Goal: Find specific page/section: Find specific page/section

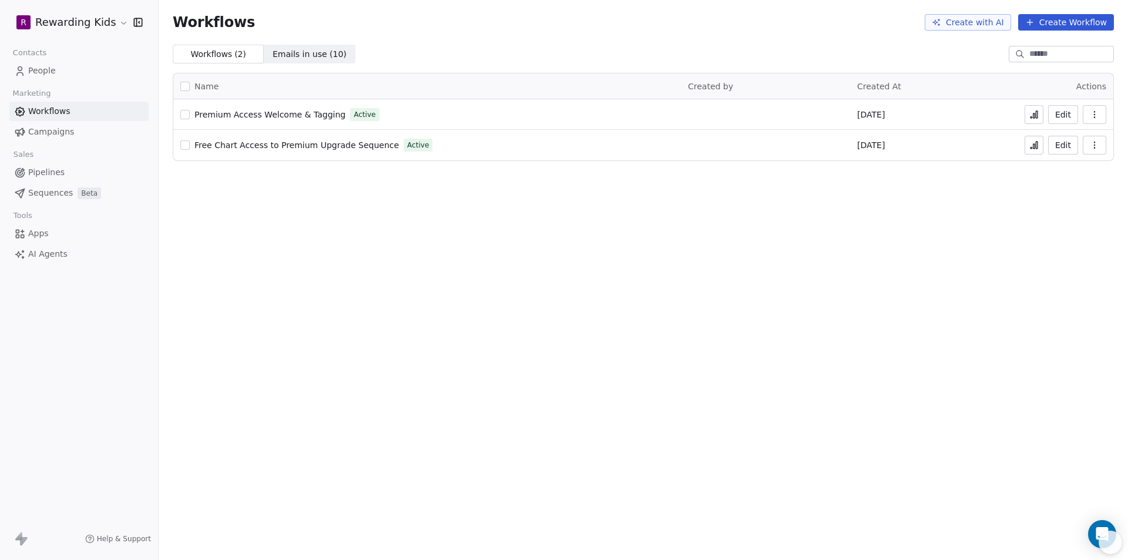
click at [46, 72] on span "People" at bounding box center [42, 71] width 28 height 12
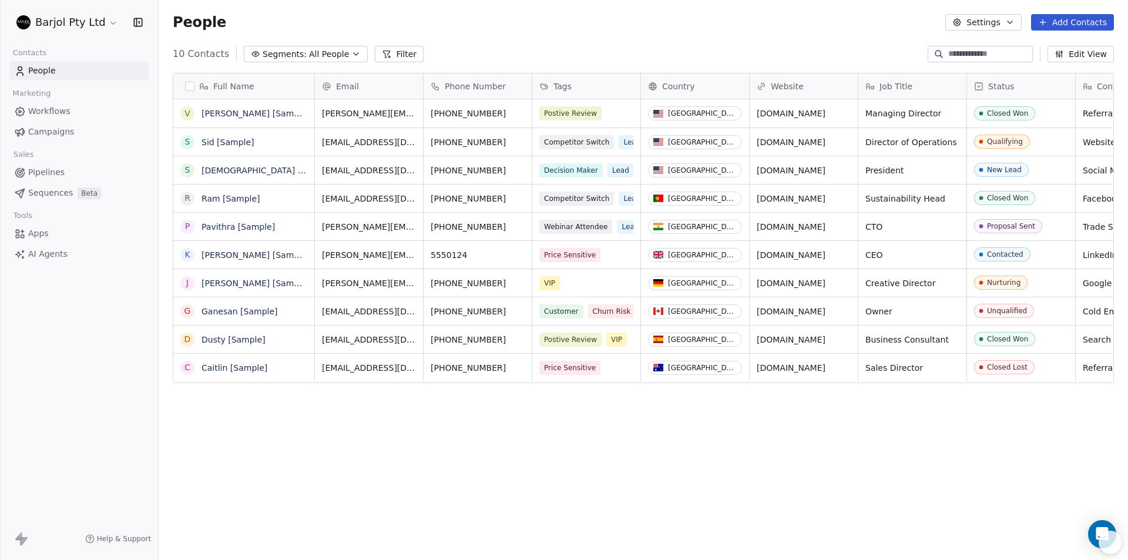
scroll to position [484, 961]
click at [106, 22] on html "Barjol Pty Ltd Contacts People Marketing Workflows Campaigns Sales Pipelines Se…" at bounding box center [564, 280] width 1128 height 560
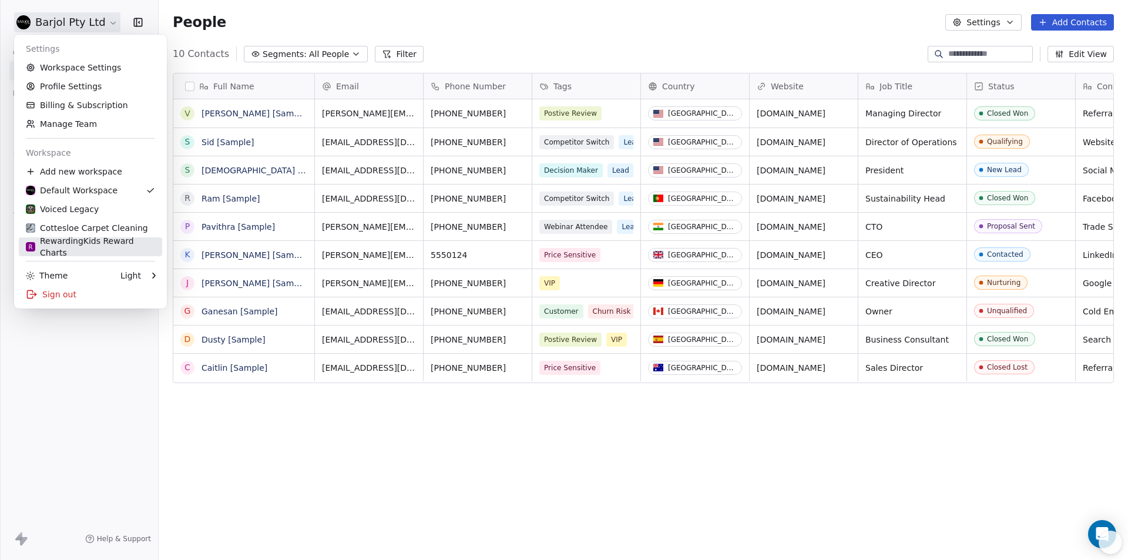
click at [58, 247] on div "R RewardingKids Reward Charts" at bounding box center [90, 247] width 129 height 24
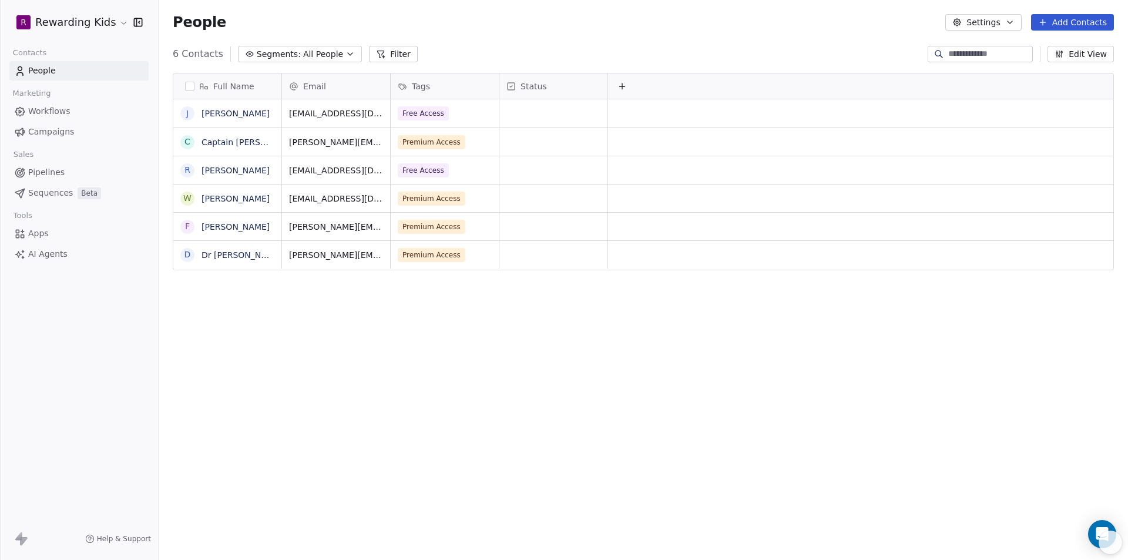
scroll to position [484, 961]
